Goal: Information Seeking & Learning: Check status

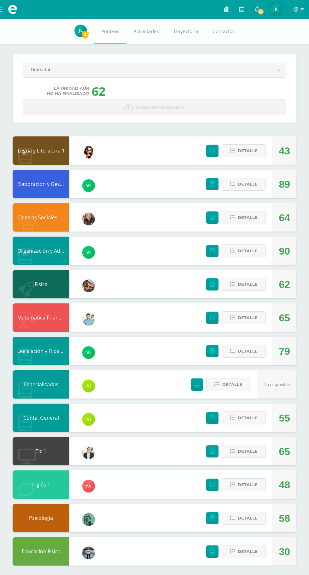
click at [6, 8] on span at bounding box center [12, 9] width 25 height 19
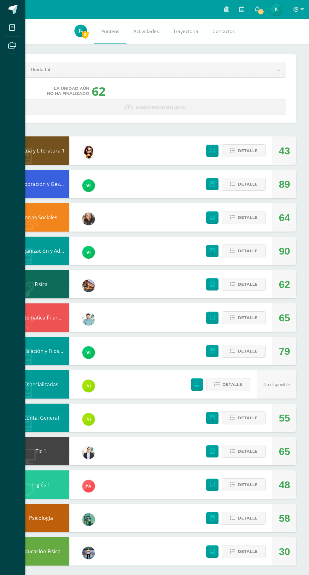
click at [12, 28] on icon at bounding box center [12, 28] width 6 height 6
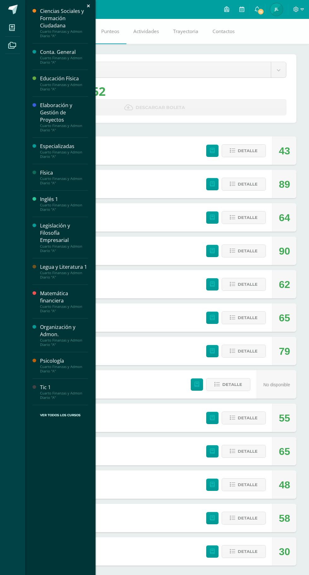
click at [47, 22] on div "Ciencias Sociales y Formación Ciudadana" at bounding box center [64, 19] width 48 height 22
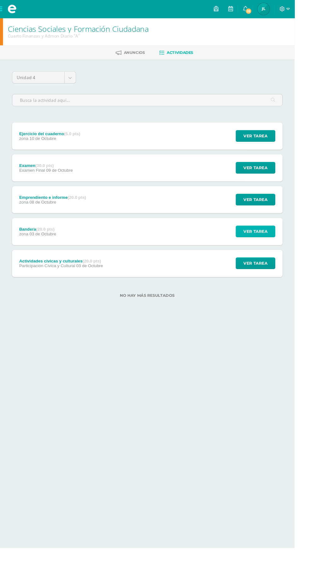
click at [273, 240] on span "Ver tarea" at bounding box center [267, 243] width 25 height 12
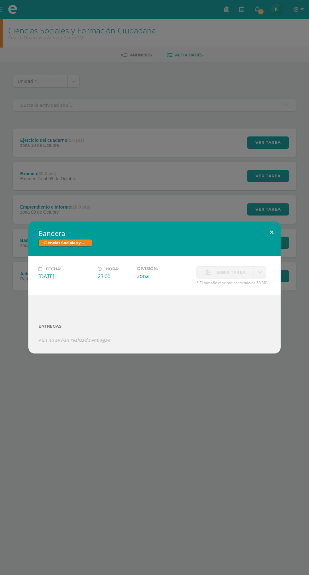
click at [269, 232] on button at bounding box center [271, 231] width 18 height 21
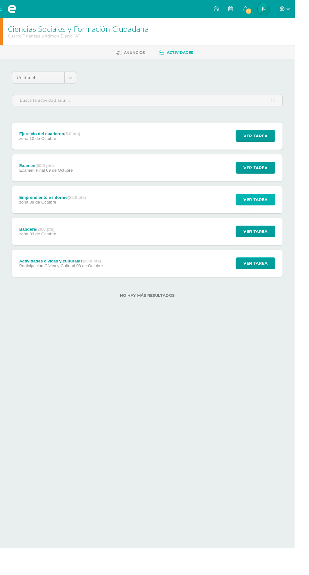
click at [283, 213] on button "Ver tarea" at bounding box center [268, 209] width 42 height 12
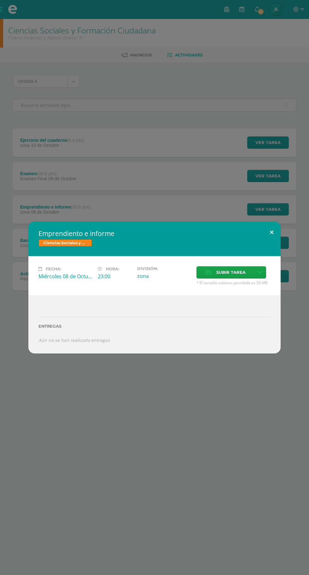
click at [264, 238] on button at bounding box center [271, 231] width 18 height 21
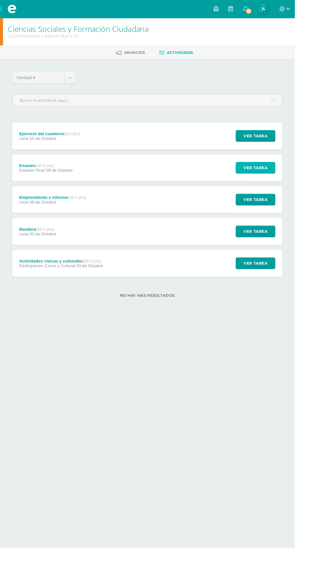
click at [276, 174] on span "Ver tarea" at bounding box center [267, 176] width 25 height 12
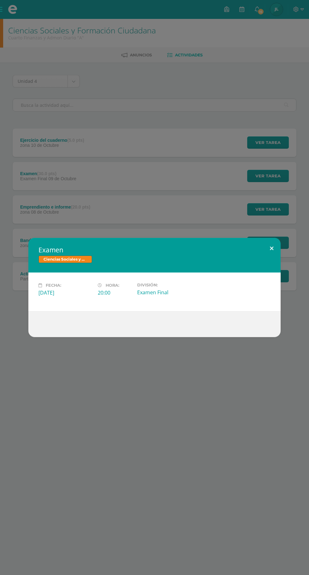
click at [271, 248] on button at bounding box center [271, 248] width 18 height 21
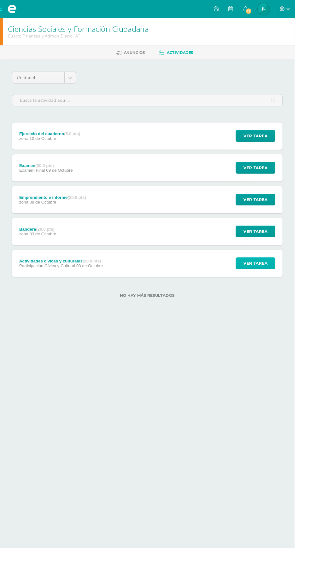
click at [274, 273] on span "Ver tarea" at bounding box center [267, 276] width 25 height 12
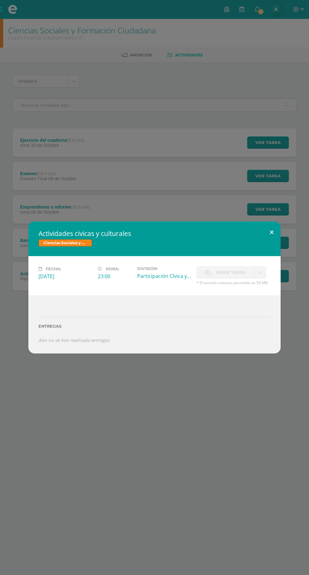
click at [278, 229] on button at bounding box center [271, 231] width 18 height 21
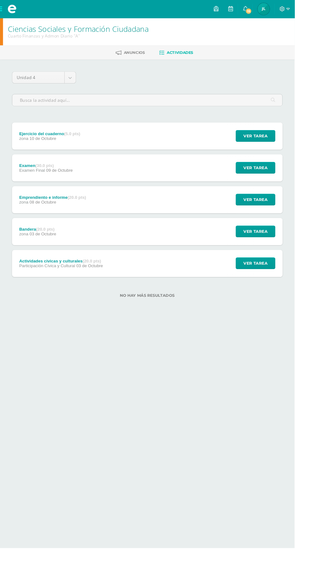
click at [292, 162] on div "Ver tarea" at bounding box center [266, 176] width 59 height 28
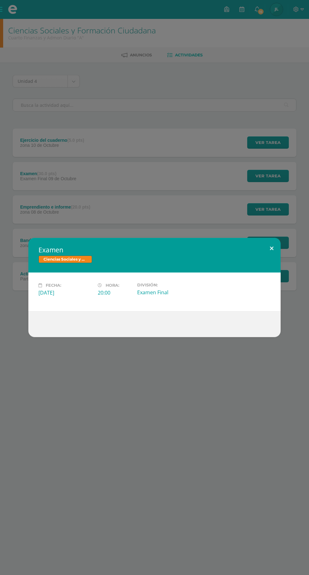
click at [271, 248] on button at bounding box center [271, 248] width 18 height 21
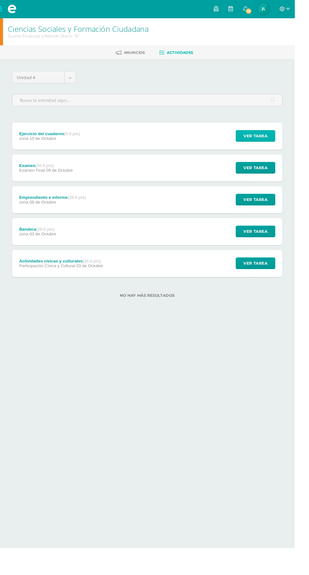
click at [285, 145] on button "Ver tarea" at bounding box center [268, 142] width 42 height 12
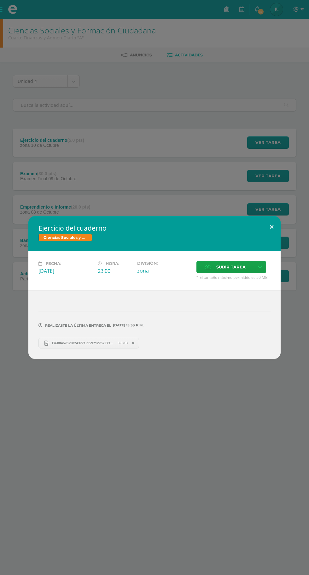
click at [263, 219] on button at bounding box center [271, 226] width 18 height 21
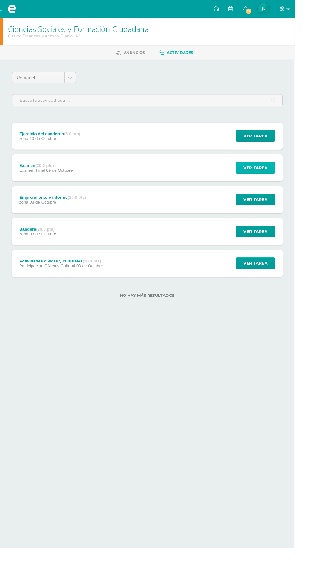
click at [282, 176] on button "Ver tarea" at bounding box center [268, 176] width 42 height 12
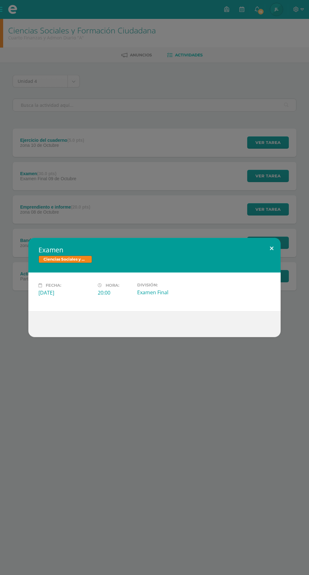
click at [264, 246] on button at bounding box center [271, 248] width 18 height 21
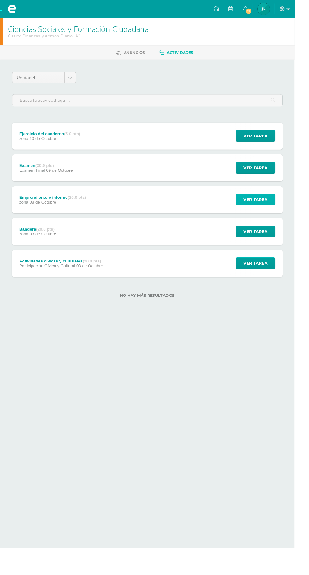
click at [278, 209] on span "Ver tarea" at bounding box center [267, 209] width 25 height 12
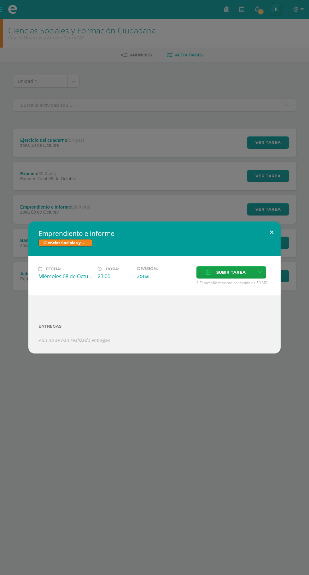
click at [271, 232] on button at bounding box center [271, 231] width 18 height 21
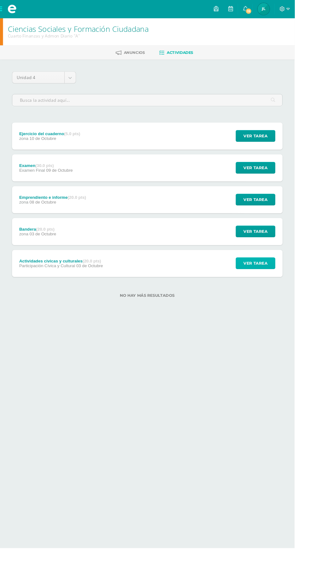
click at [279, 275] on span "Ver tarea" at bounding box center [267, 276] width 25 height 12
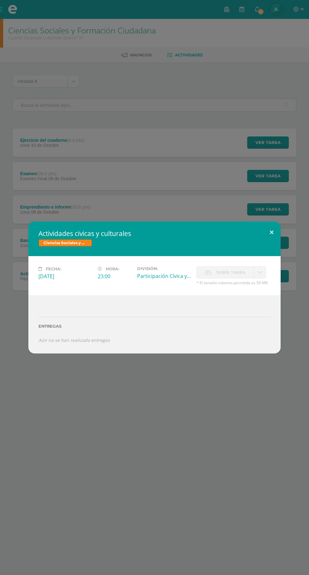
click at [271, 232] on button at bounding box center [271, 231] width 18 height 21
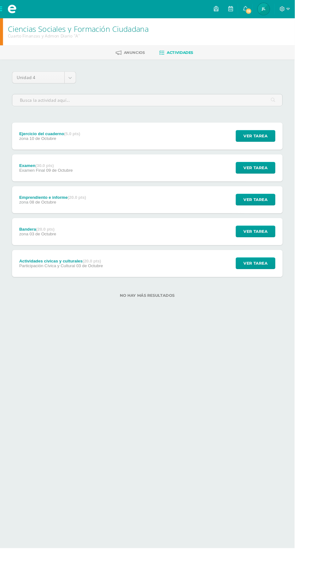
click at [290, 262] on div "Ver tarea" at bounding box center [266, 276] width 59 height 28
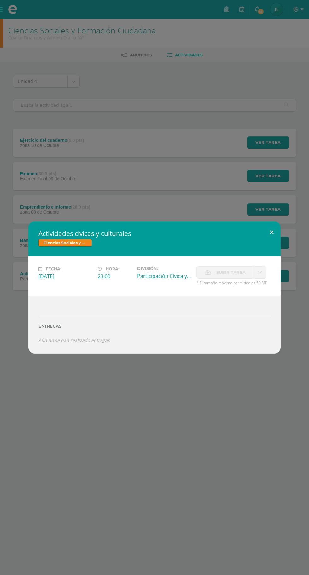
click at [271, 232] on button at bounding box center [271, 231] width 18 height 21
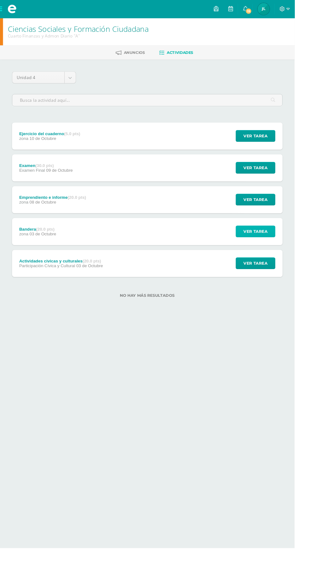
click at [282, 245] on button "Ver tarea" at bounding box center [268, 242] width 42 height 12
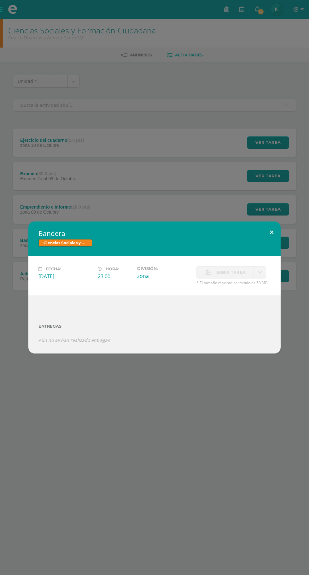
click at [265, 226] on button at bounding box center [271, 231] width 18 height 21
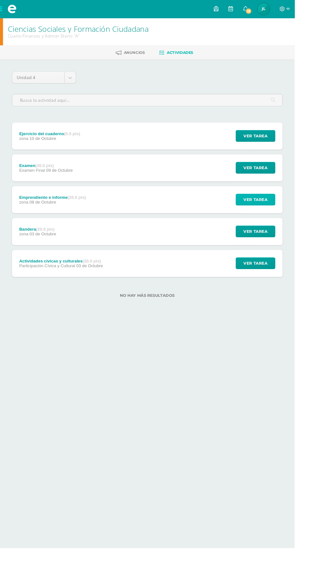
click at [276, 212] on span "Ver tarea" at bounding box center [267, 209] width 25 height 12
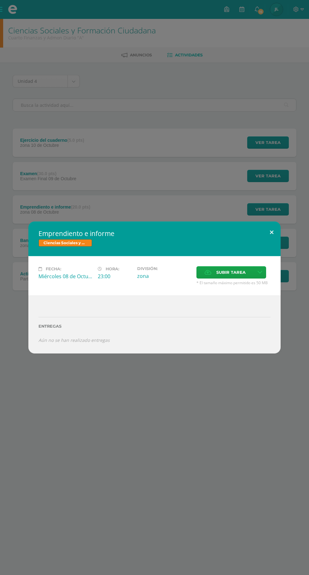
click at [271, 226] on button at bounding box center [271, 231] width 18 height 21
